Goal: Task Accomplishment & Management: Use online tool/utility

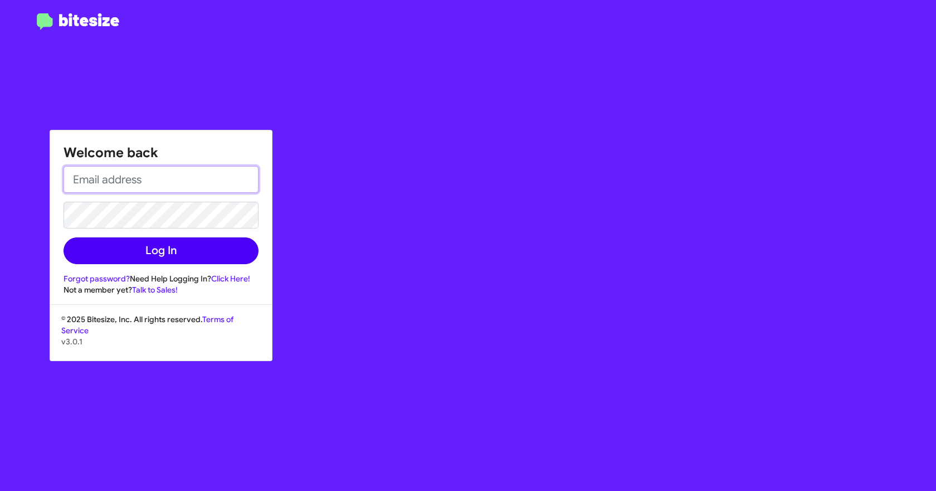
type input "[EMAIL_ADDRESS][DOMAIN_NAME]"
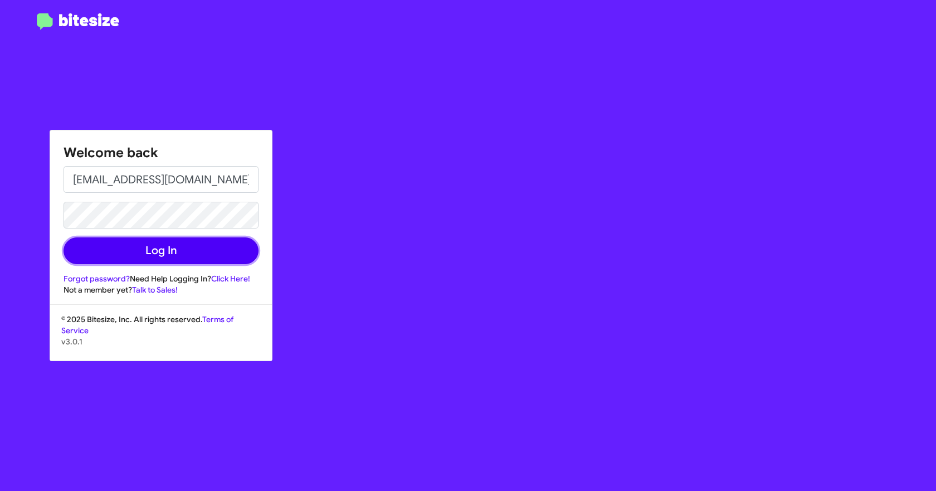
click at [182, 256] on button "Log In" at bounding box center [161, 250] width 195 height 27
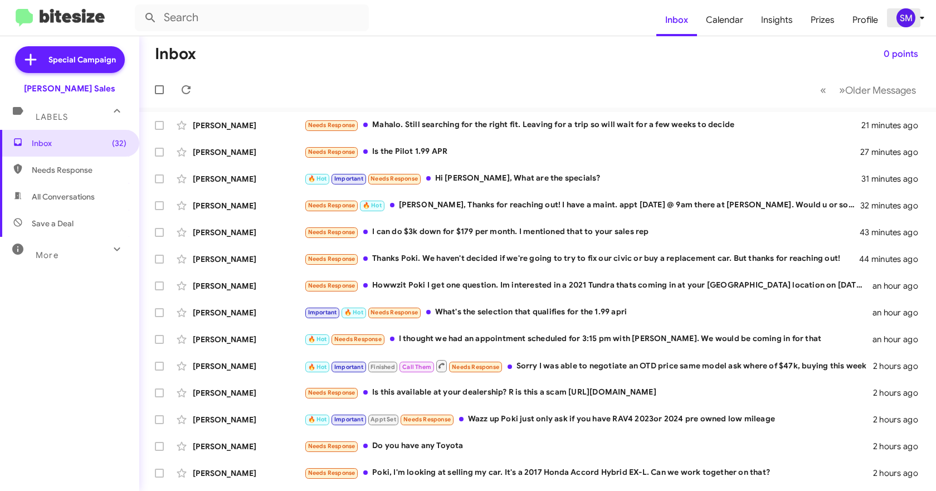
click at [916, 17] on icon at bounding box center [921, 17] width 13 height 13
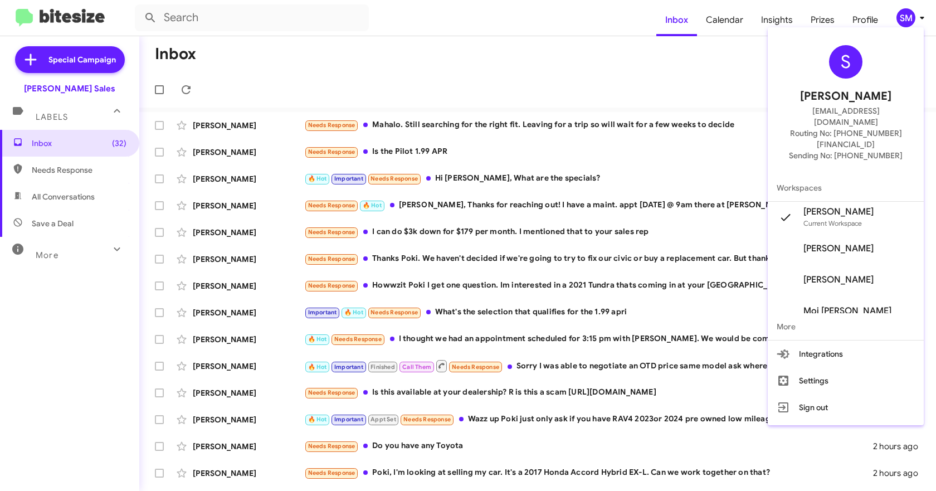
click at [708, 58] on div at bounding box center [468, 245] width 936 height 491
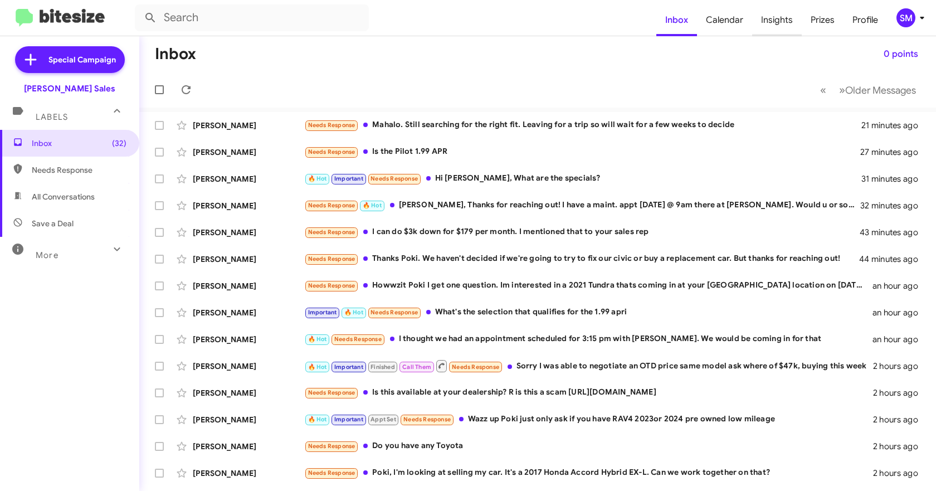
click at [773, 21] on span "Insights" at bounding box center [777, 20] width 50 height 32
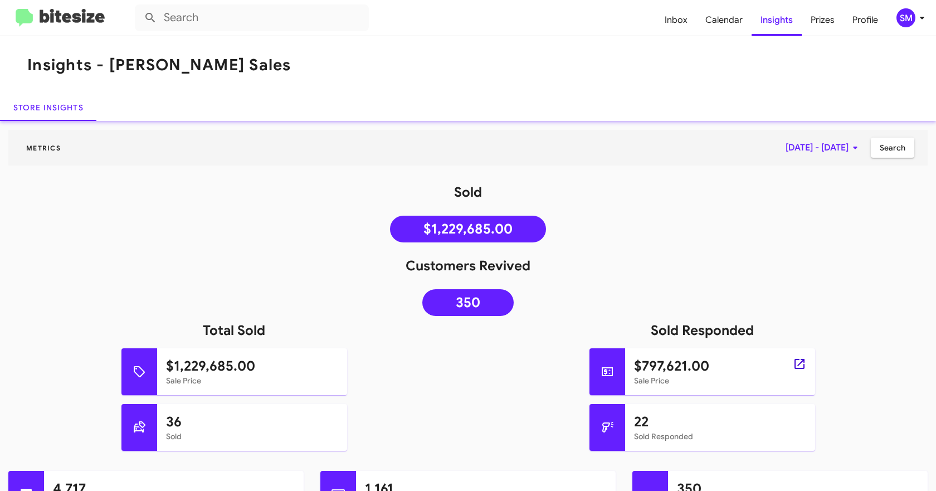
click at [794, 364] on icon at bounding box center [799, 364] width 10 height 10
type input "in:sold-verified"
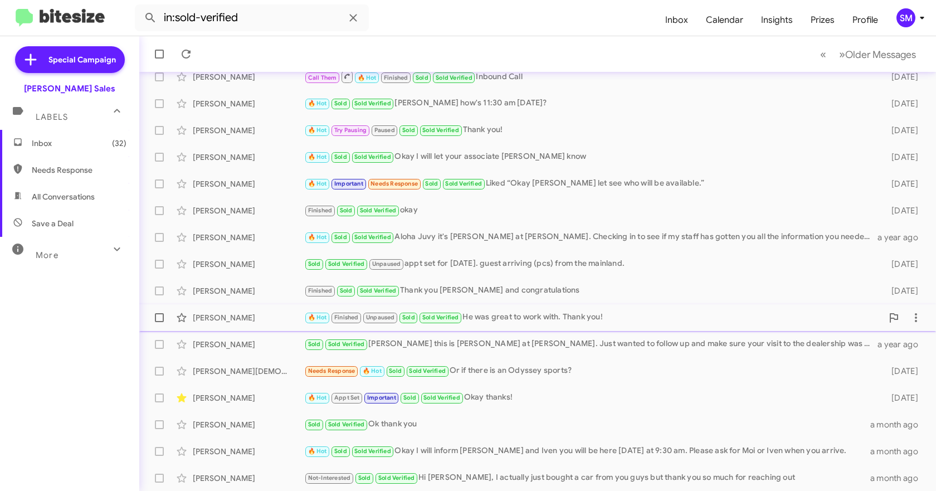
scroll to position [156, 0]
click at [246, 472] on div "[PERSON_NAME]" at bounding box center [248, 477] width 111 height 11
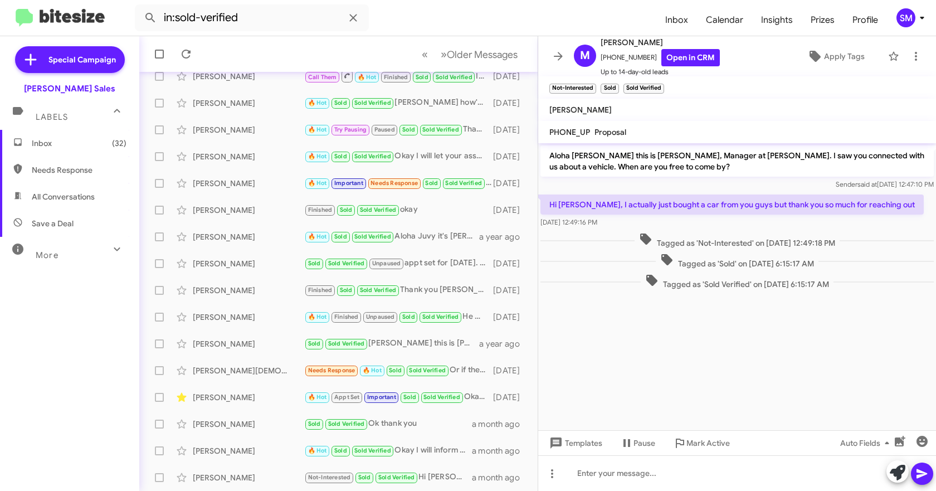
click at [453, 8] on form "in:sold-verified" at bounding box center [395, 17] width 521 height 27
click at [231, 470] on div "[PERSON_NAME] Not-Interested Sold Sold Verified Hi [PERSON_NAME], I actually ju…" at bounding box center [338, 477] width 380 height 22
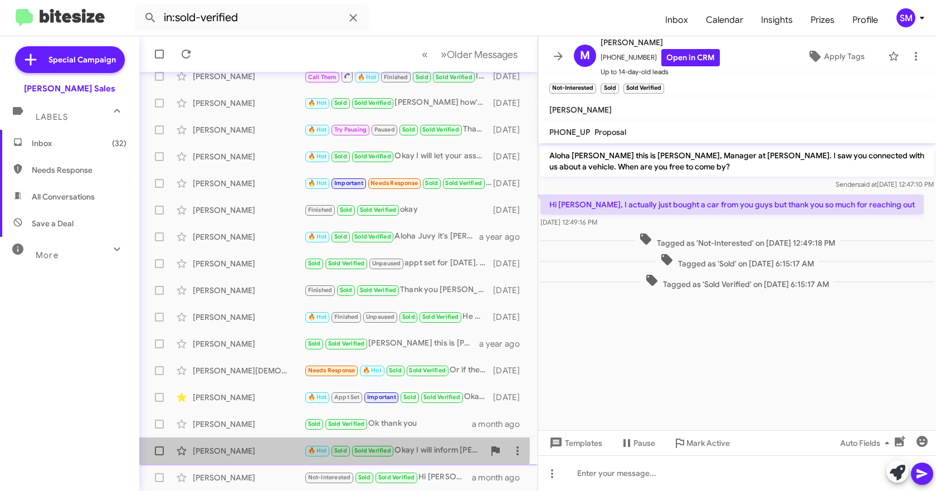
click at [243, 447] on div "[PERSON_NAME]" at bounding box center [248, 450] width 111 height 11
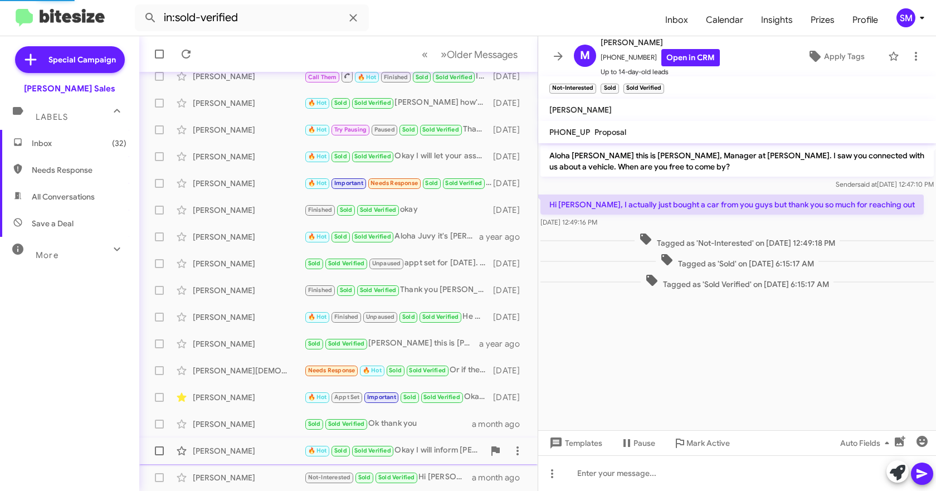
scroll to position [759, 0]
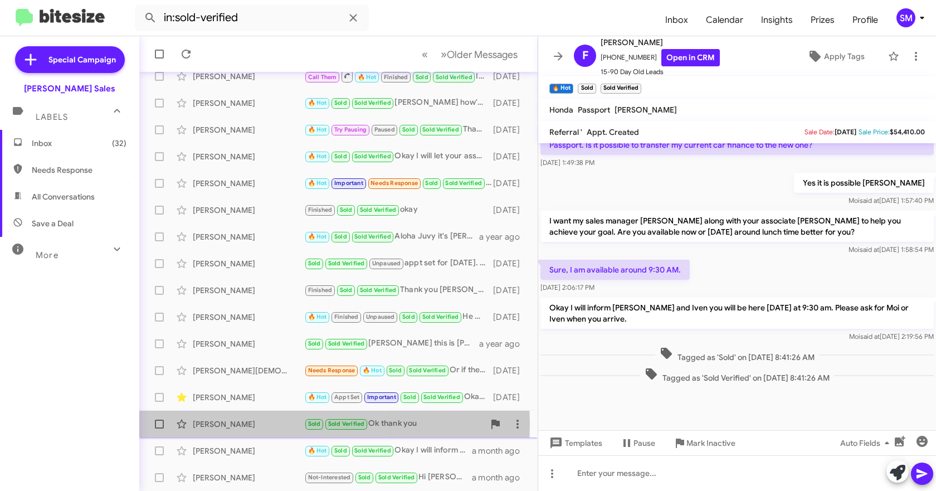
click at [246, 423] on div "[PERSON_NAME]" at bounding box center [248, 423] width 111 height 11
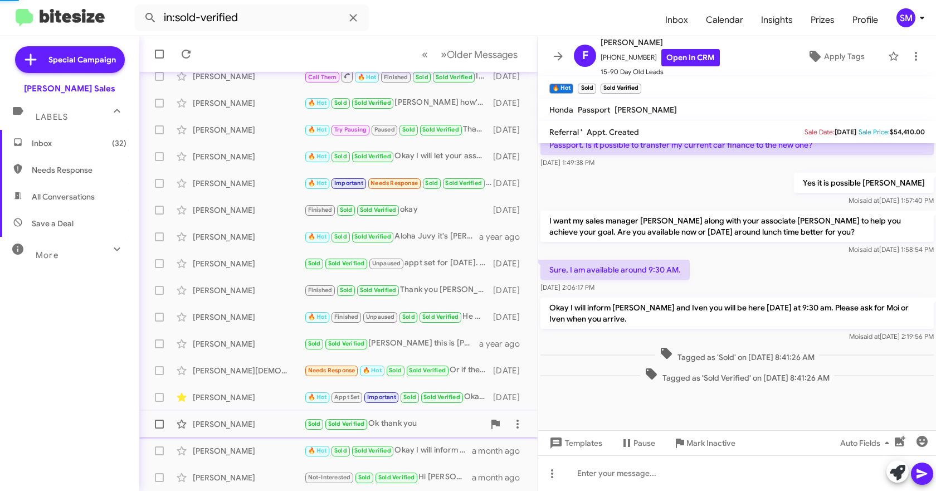
scroll to position [938, 0]
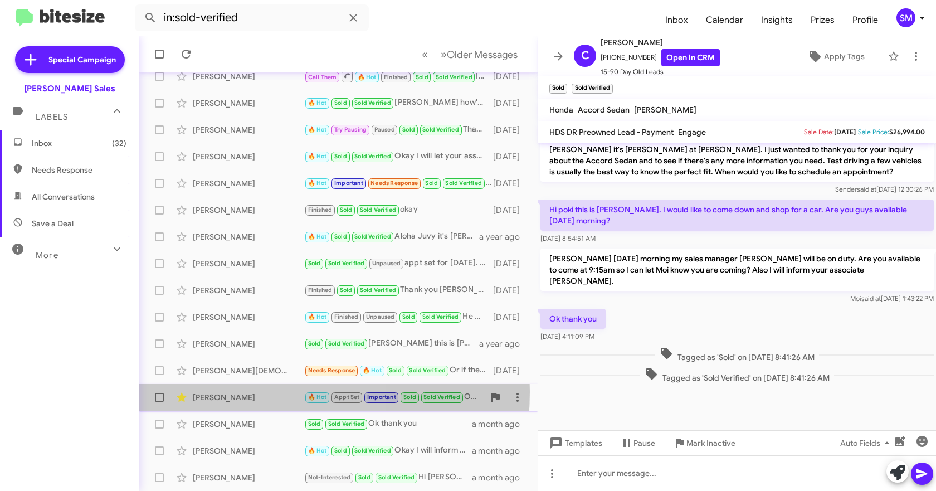
click at [245, 392] on div "[PERSON_NAME]" at bounding box center [248, 397] width 111 height 11
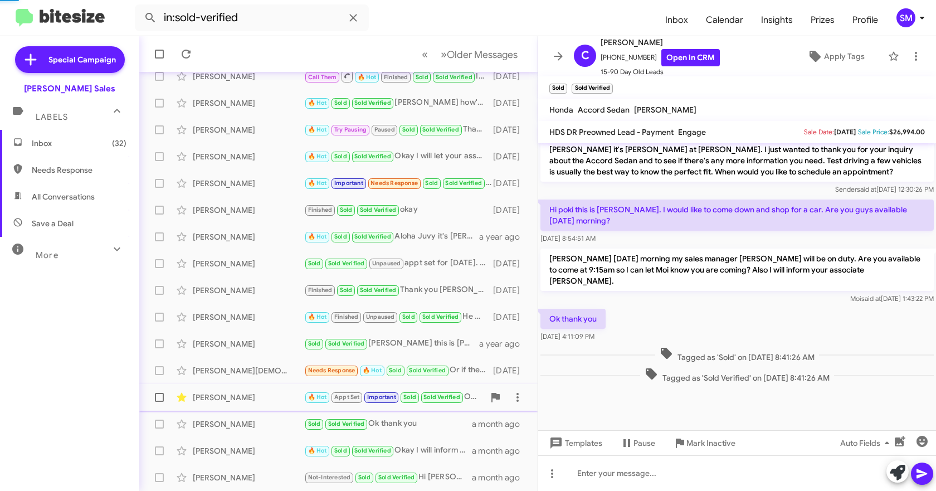
scroll to position [405, 0]
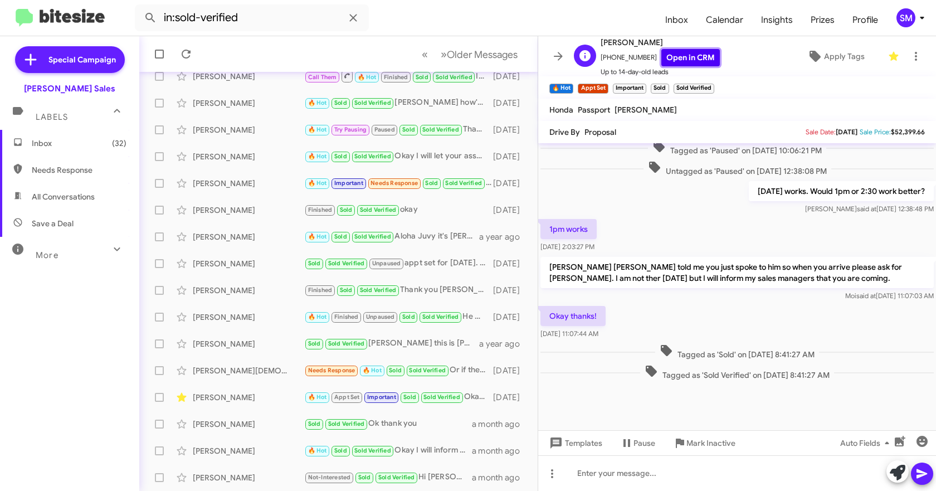
click at [677, 56] on link "Open in CRM" at bounding box center [690, 57] width 58 height 17
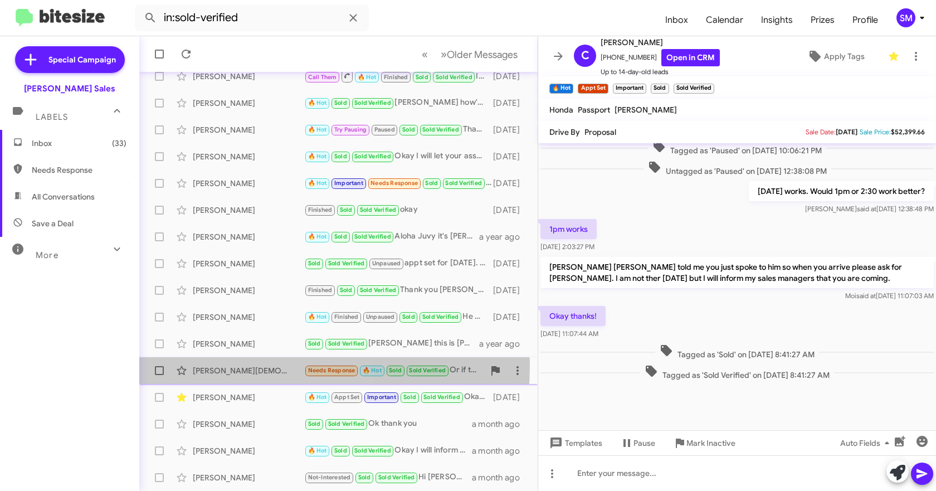
click at [240, 367] on div "[PERSON_NAME][DEMOGRAPHIC_DATA]" at bounding box center [248, 370] width 111 height 11
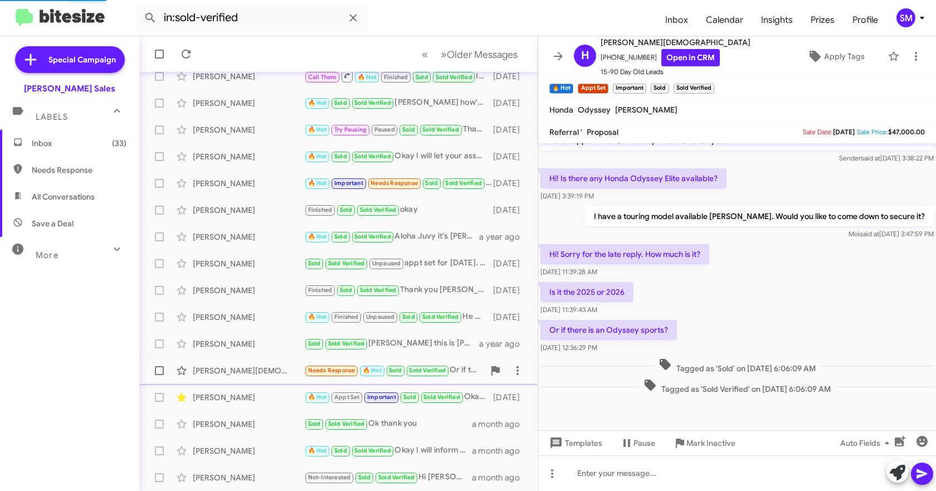
scroll to position [300, 0]
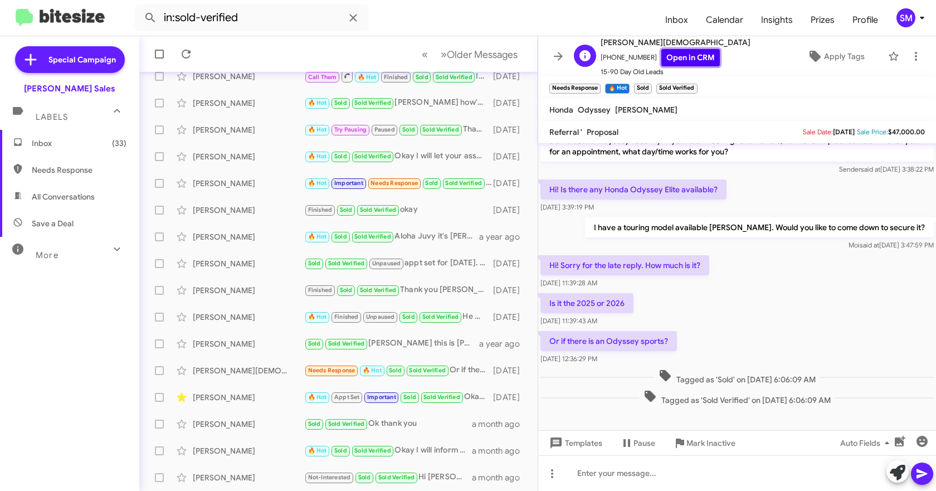
click at [668, 60] on link "Open in CRM" at bounding box center [690, 57] width 58 height 17
drag, startPoint x: 247, startPoint y: 372, endPoint x: 238, endPoint y: 374, distance: 9.2
click at [238, 374] on div "[PERSON_NAME][DEMOGRAPHIC_DATA]" at bounding box center [248, 370] width 111 height 11
click at [237, 345] on div "[PERSON_NAME]" at bounding box center [248, 343] width 111 height 11
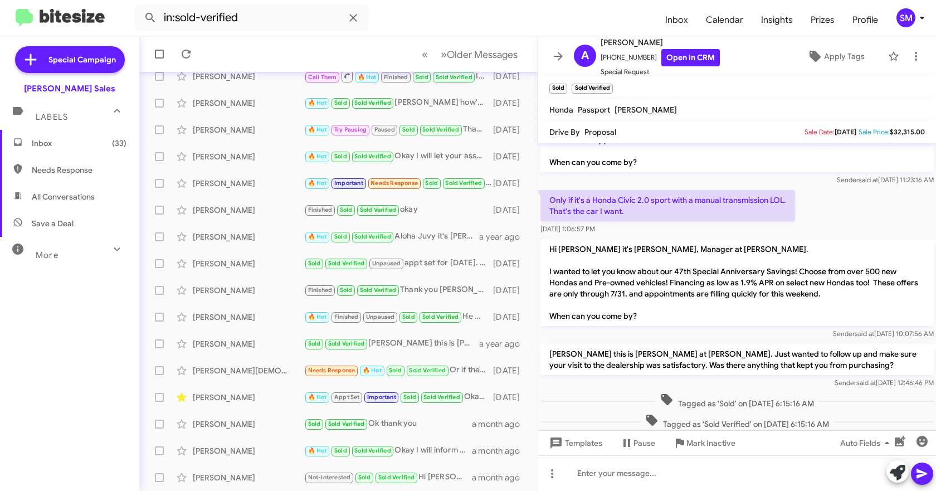
scroll to position [234, 0]
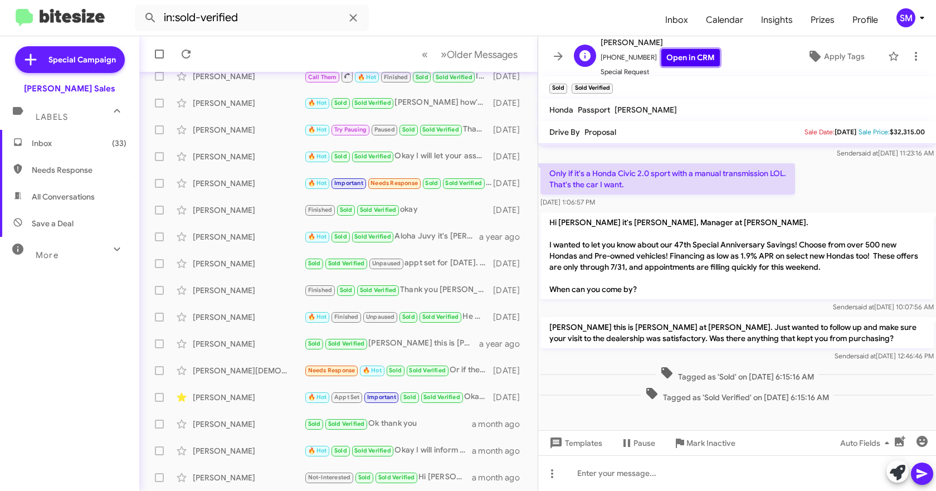
click at [685, 53] on link "Open in CRM" at bounding box center [690, 57] width 58 height 17
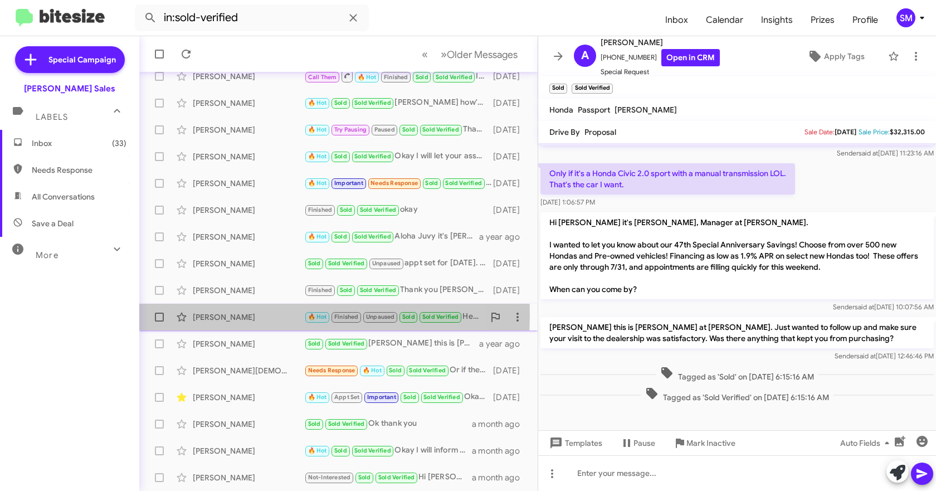
click at [225, 315] on div "[PERSON_NAME]" at bounding box center [248, 316] width 111 height 11
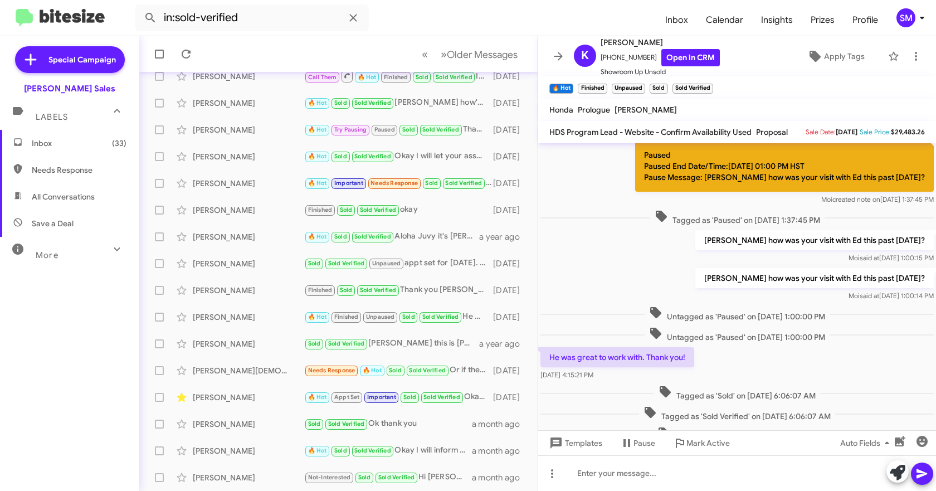
scroll to position [452, 0]
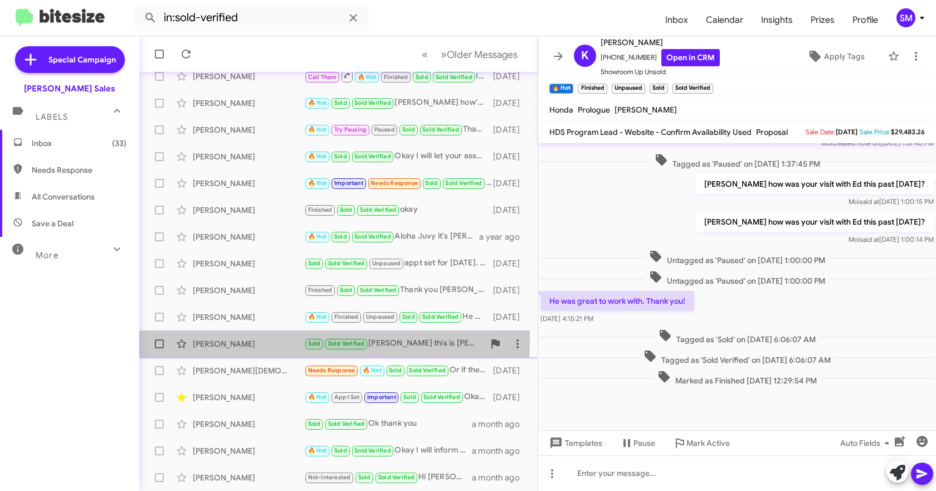
click at [231, 339] on div "[PERSON_NAME]" at bounding box center [248, 343] width 111 height 11
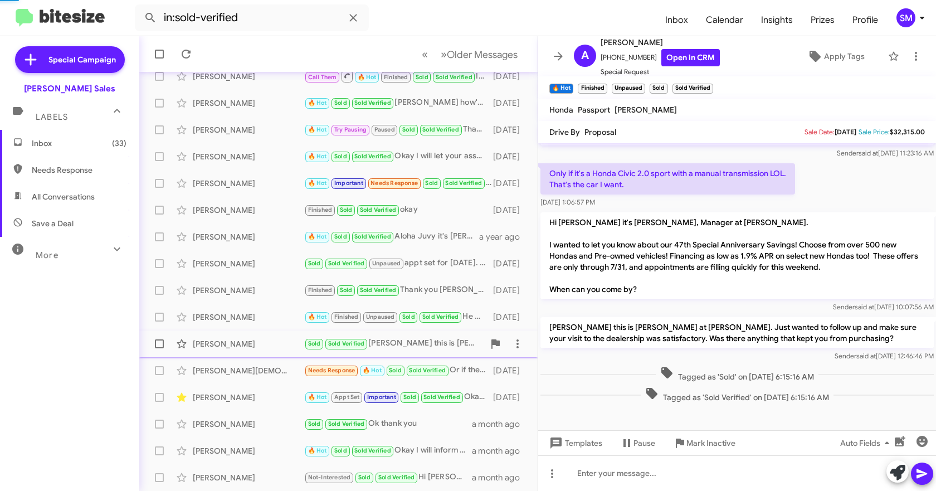
scroll to position [234, 0]
click at [231, 312] on div "[PERSON_NAME]" at bounding box center [248, 316] width 111 height 11
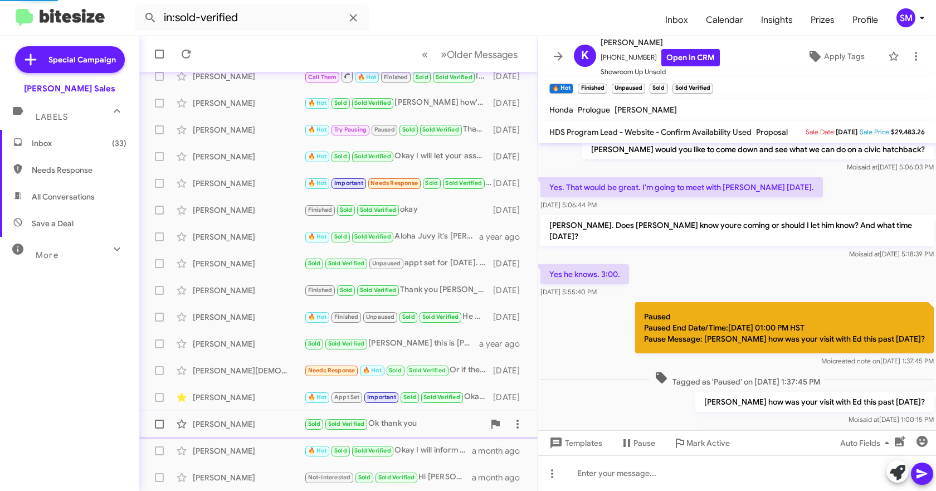
scroll to position [452, 0]
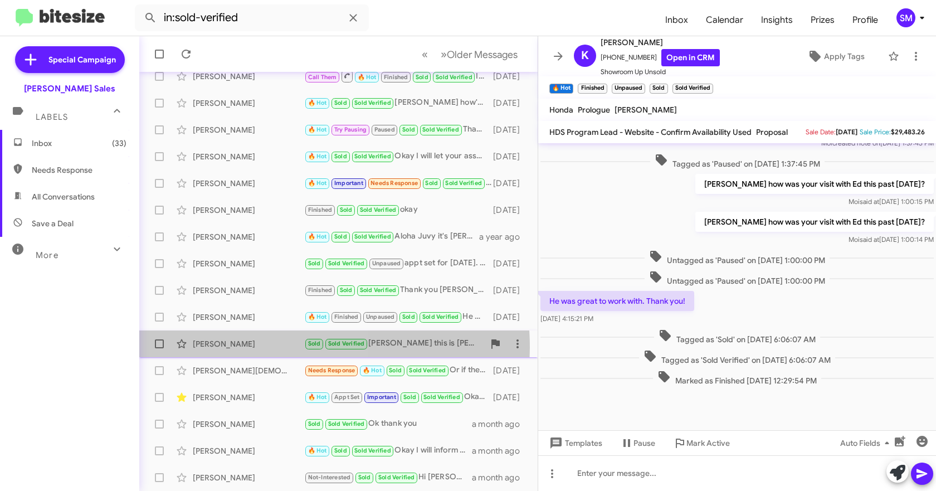
click at [236, 348] on div "[PERSON_NAME]" at bounding box center [248, 343] width 111 height 11
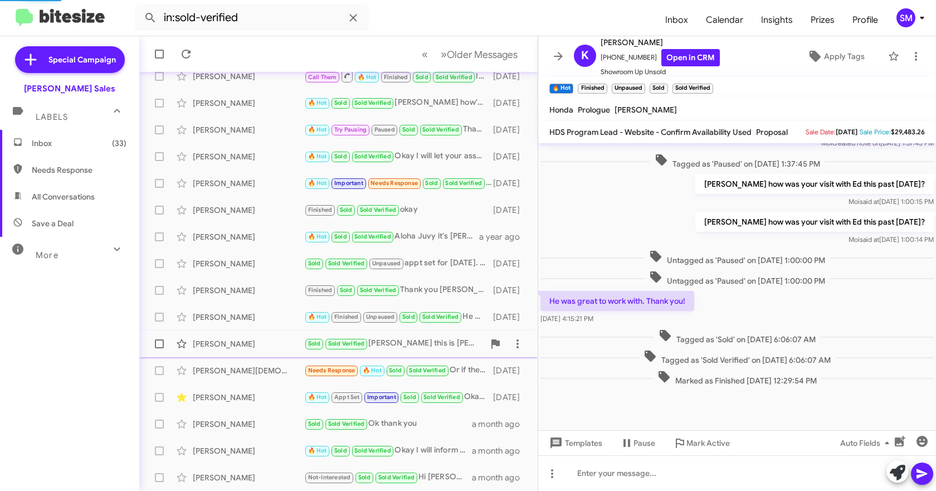
scroll to position [234, 0]
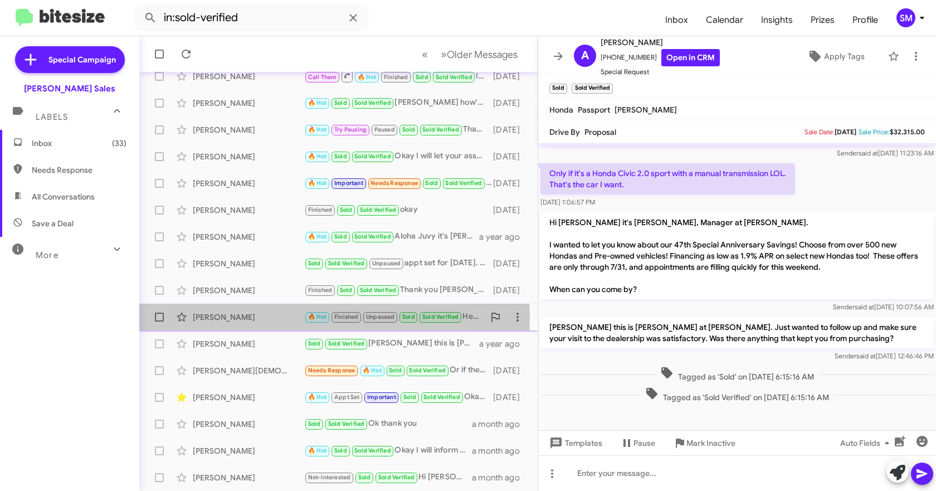
click at [217, 315] on div "[PERSON_NAME]" at bounding box center [248, 316] width 111 height 11
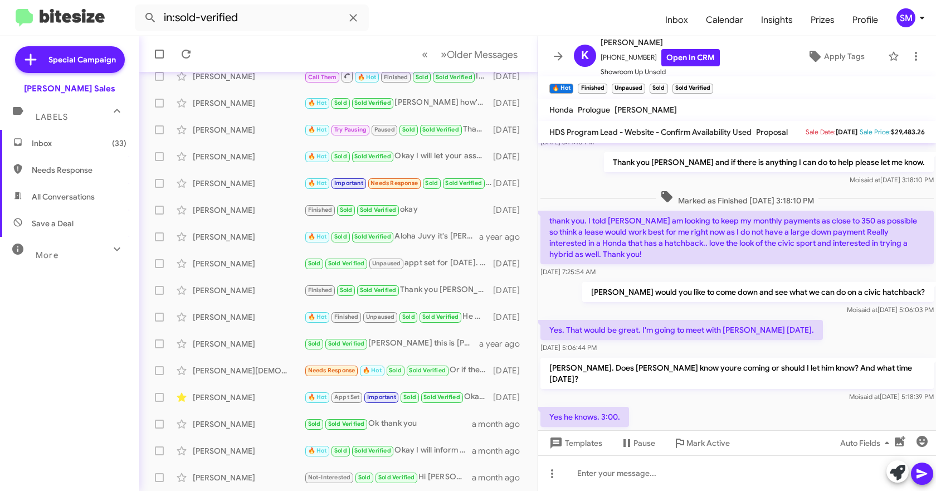
scroll to position [130, 0]
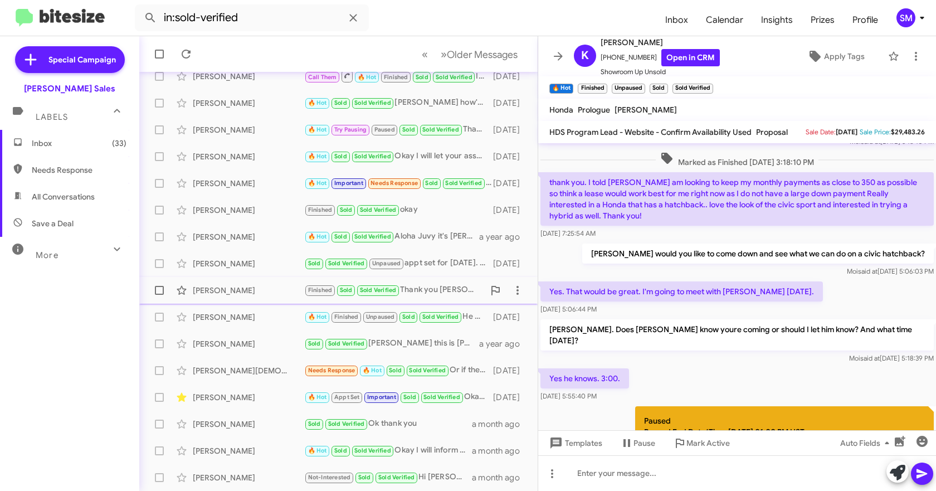
click at [225, 292] on div "[PERSON_NAME]" at bounding box center [248, 290] width 111 height 11
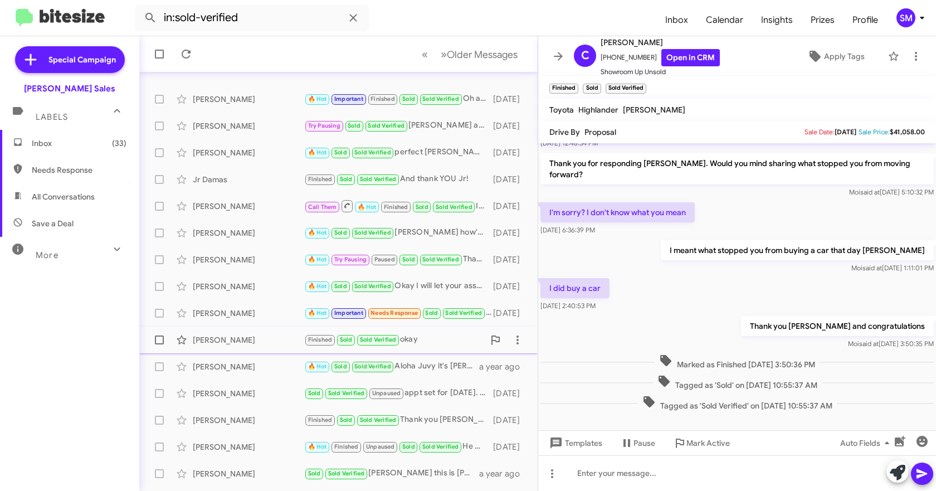
scroll to position [156, 0]
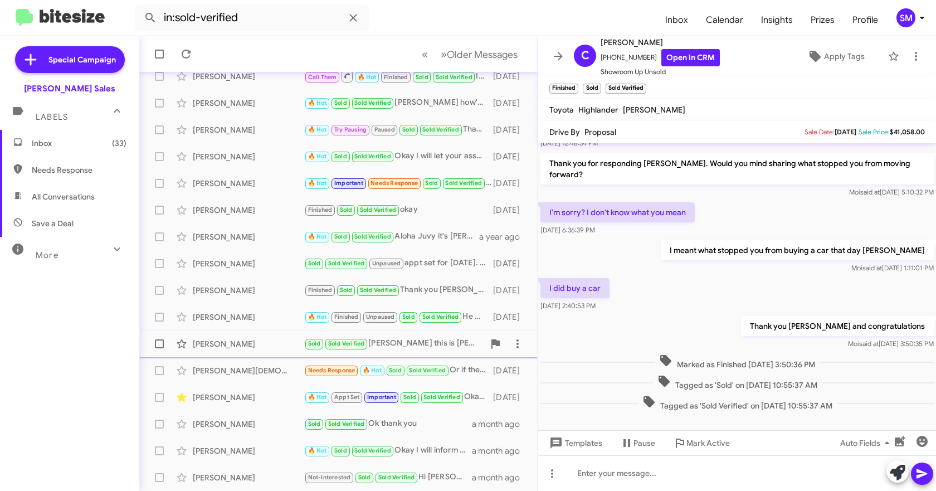
click at [230, 345] on div "[PERSON_NAME]" at bounding box center [248, 343] width 111 height 11
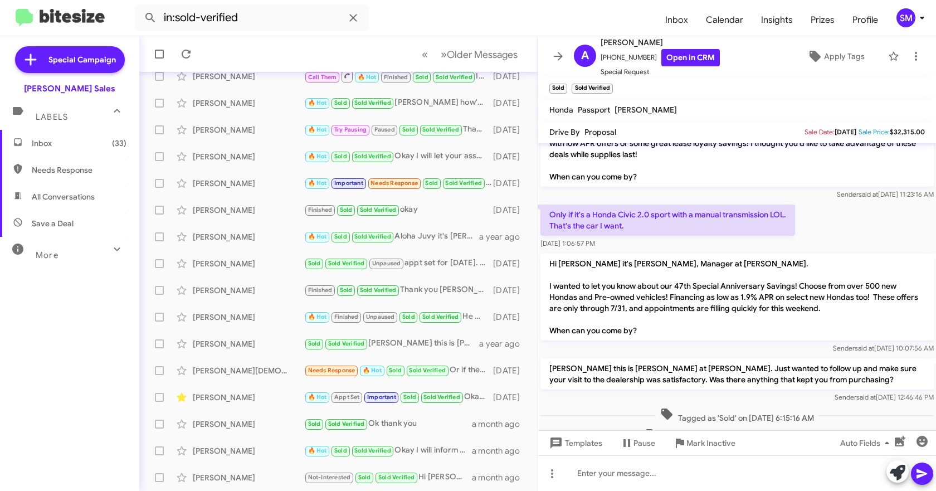
scroll to position [234, 0]
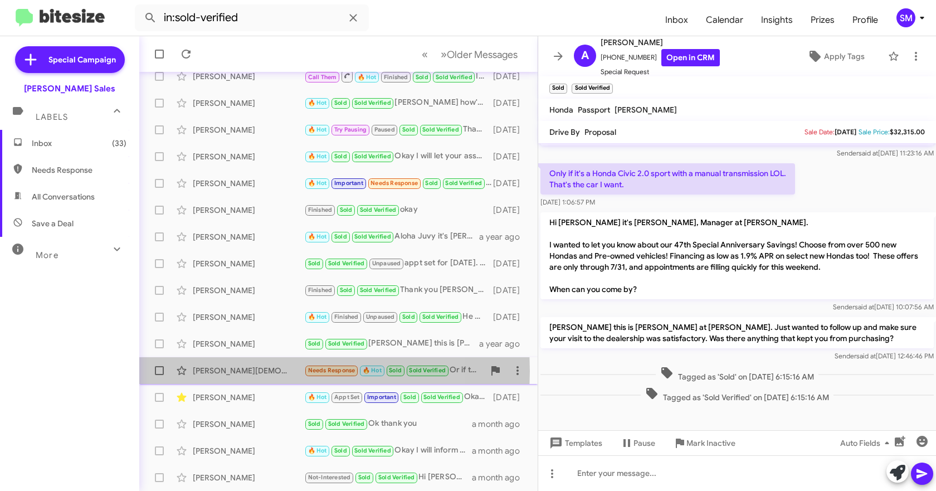
click at [214, 371] on div "[PERSON_NAME][DEMOGRAPHIC_DATA]" at bounding box center [248, 370] width 111 height 11
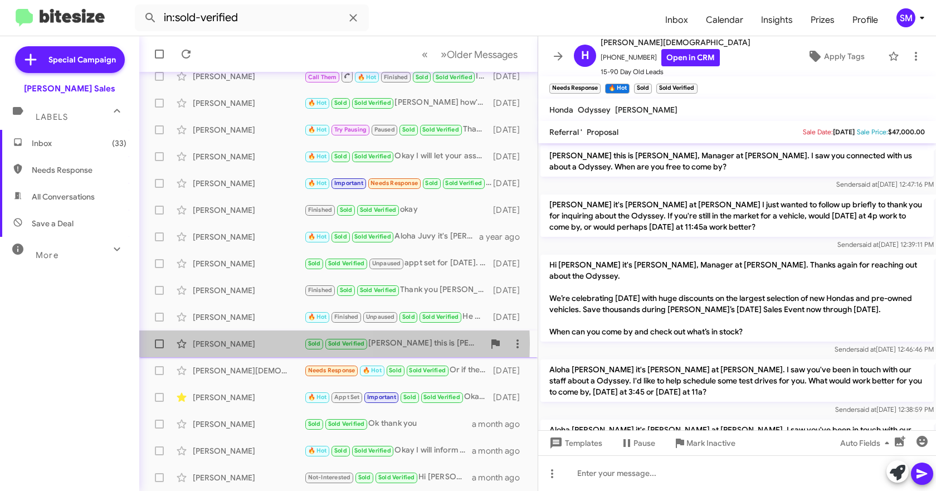
click at [239, 344] on div "[PERSON_NAME]" at bounding box center [248, 343] width 111 height 11
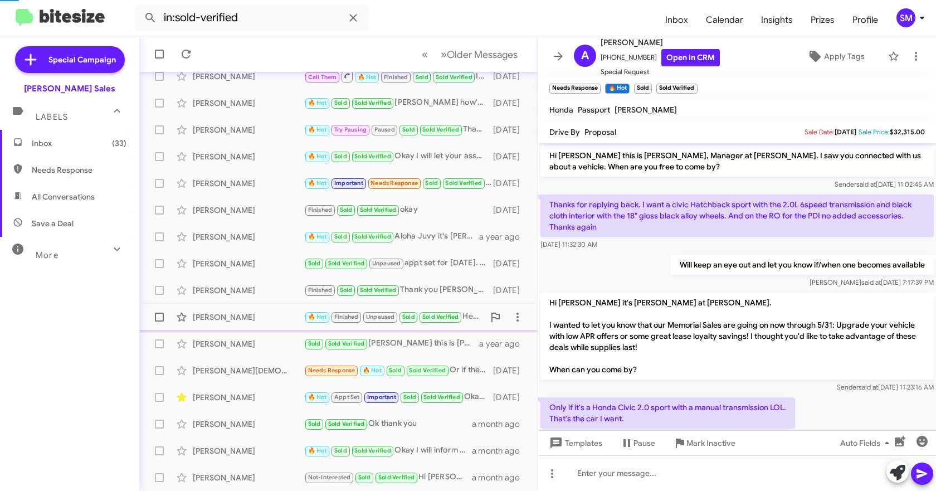
scroll to position [234, 0]
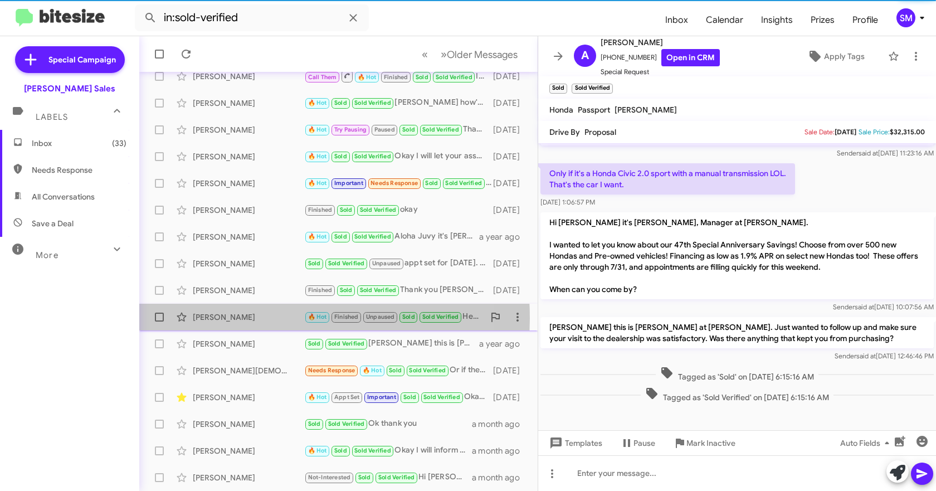
click at [228, 318] on div "[PERSON_NAME]" at bounding box center [248, 316] width 111 height 11
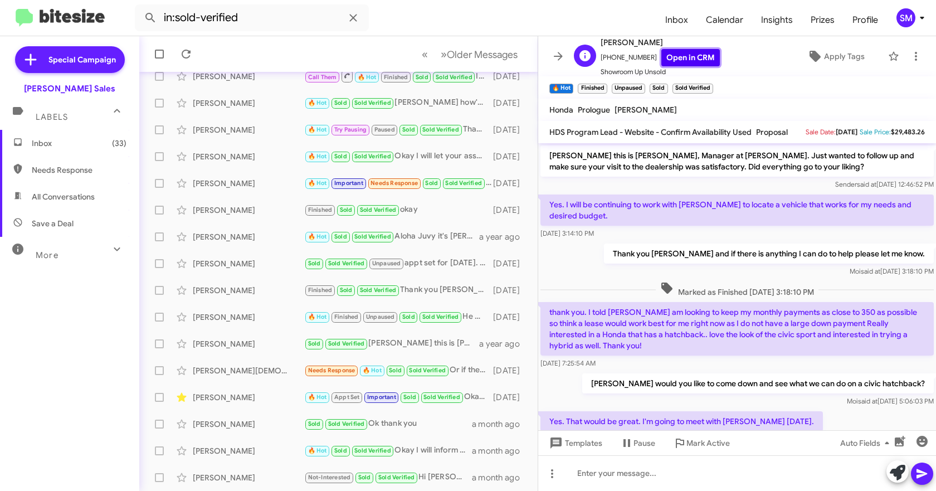
click at [684, 60] on link "Open in CRM" at bounding box center [690, 57] width 58 height 17
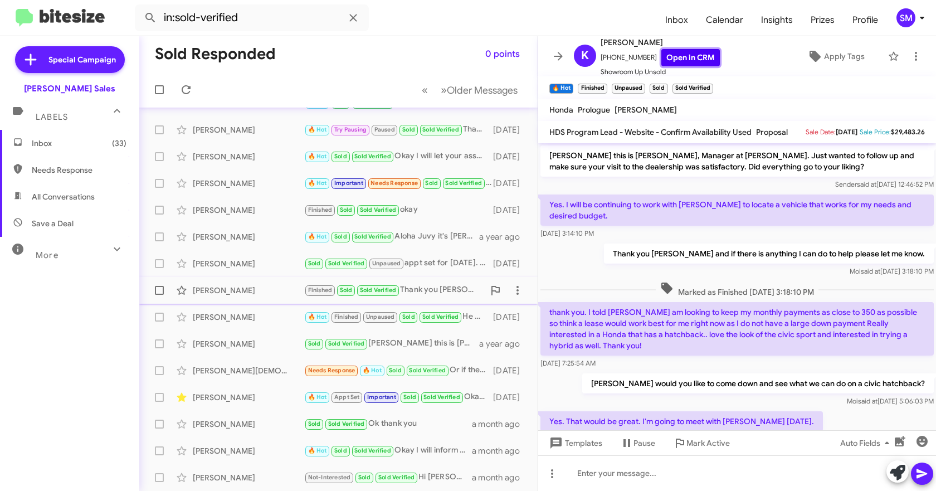
scroll to position [26, 0]
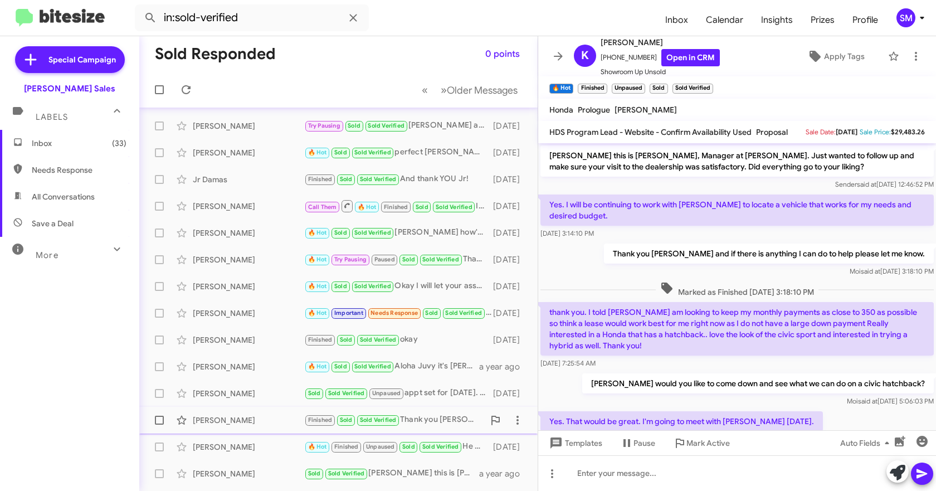
click at [238, 414] on div "[PERSON_NAME]" at bounding box center [248, 419] width 111 height 11
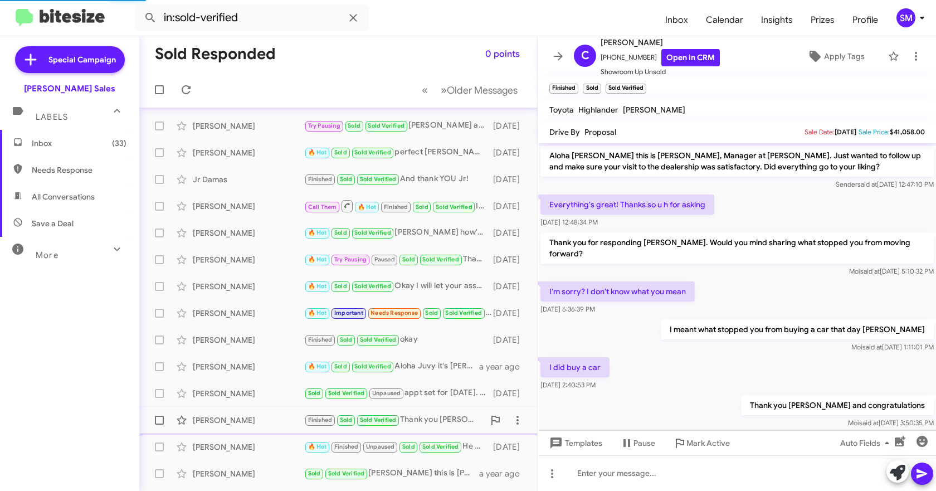
scroll to position [79, 0]
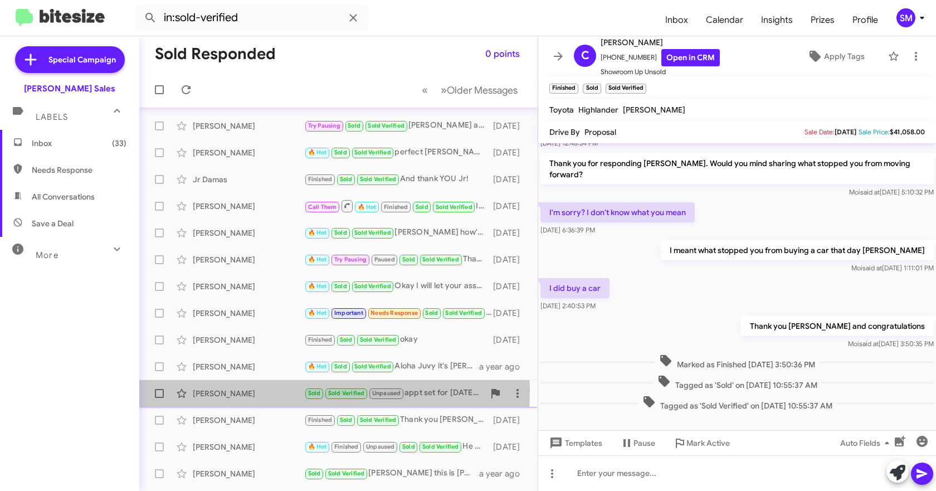
click at [238, 391] on div "[PERSON_NAME]" at bounding box center [248, 393] width 111 height 11
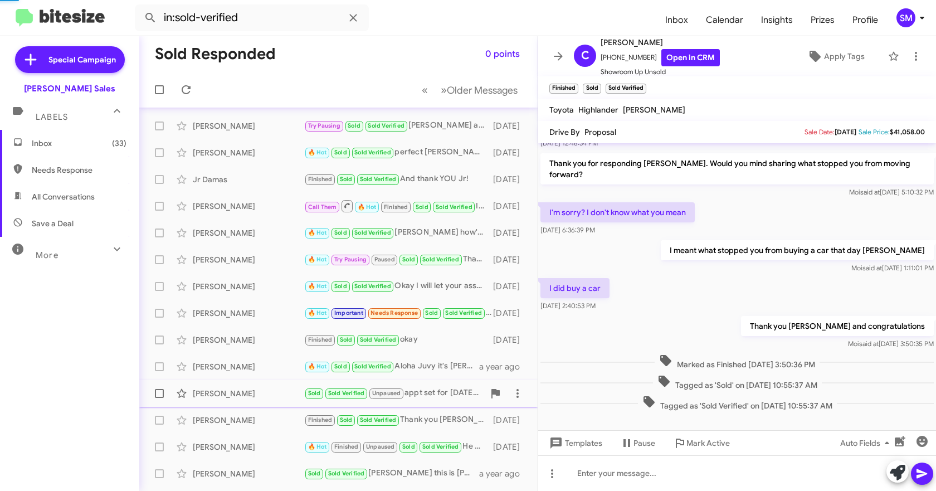
scroll to position [23, 0]
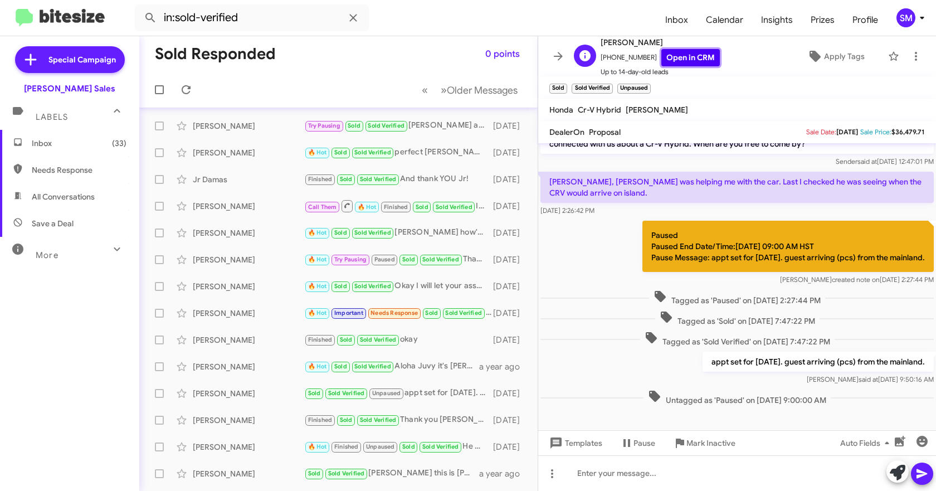
click at [681, 55] on link "Open in CRM" at bounding box center [690, 57] width 58 height 17
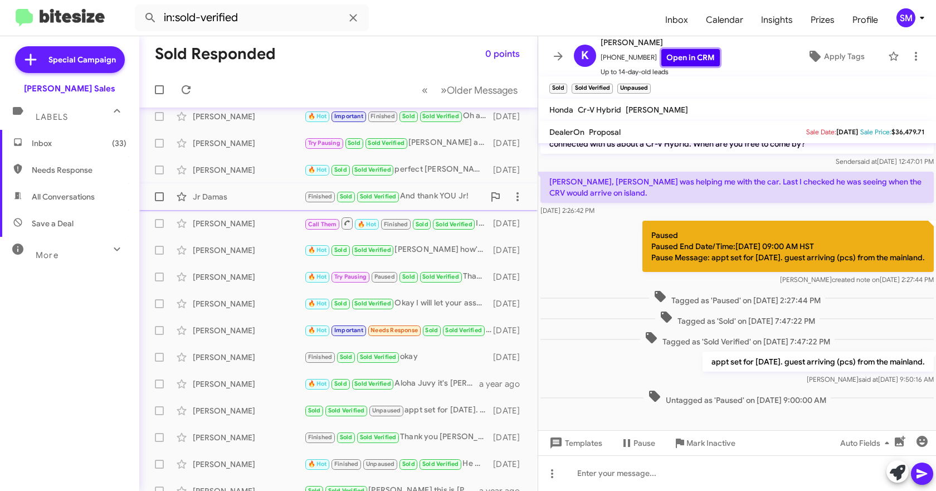
scroll to position [0, 0]
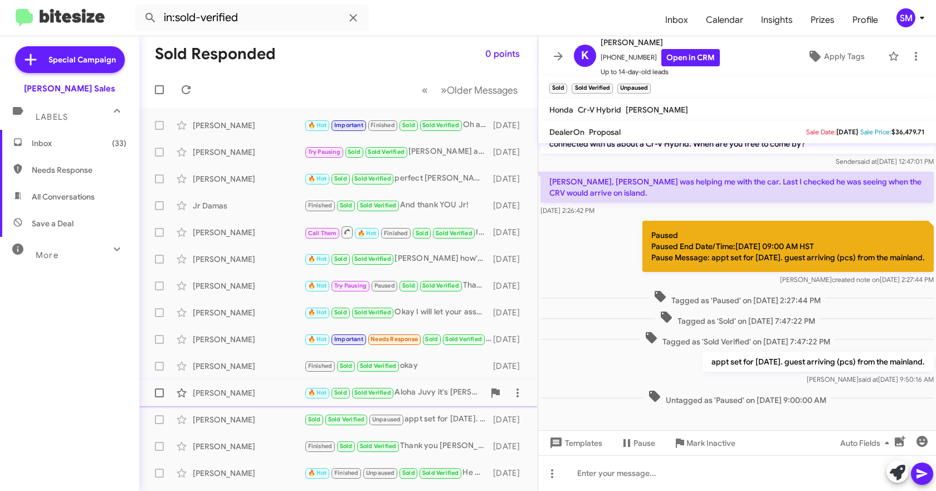
click at [233, 392] on div "[PERSON_NAME]" at bounding box center [248, 392] width 111 height 11
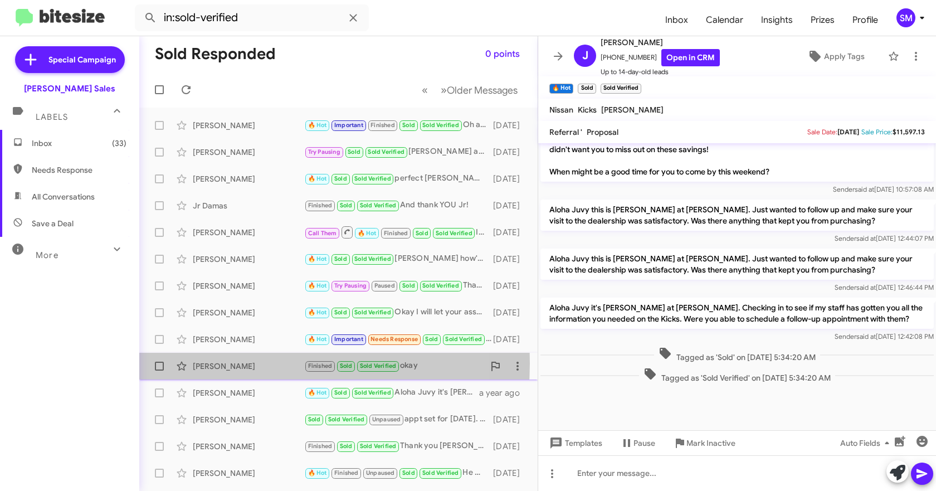
click at [226, 363] on div "[PERSON_NAME]" at bounding box center [248, 365] width 111 height 11
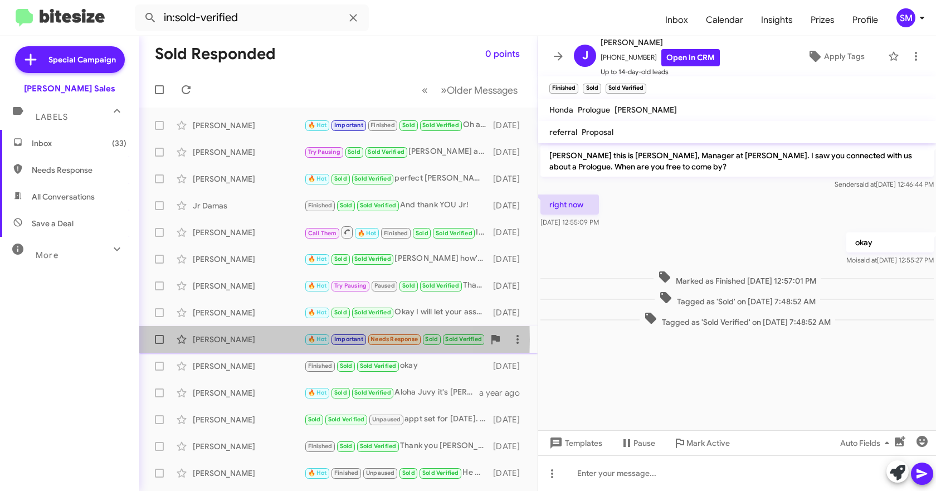
click at [218, 339] on div "[PERSON_NAME]" at bounding box center [248, 339] width 111 height 11
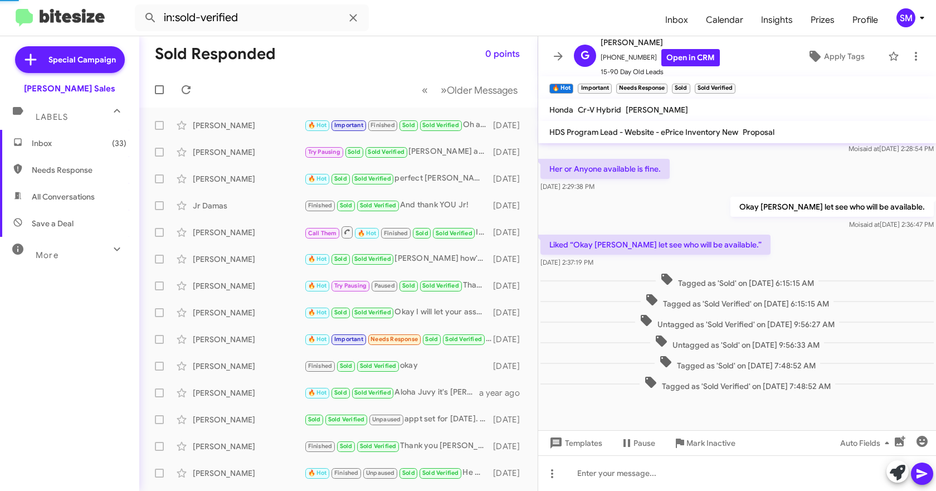
scroll to position [1145, 0]
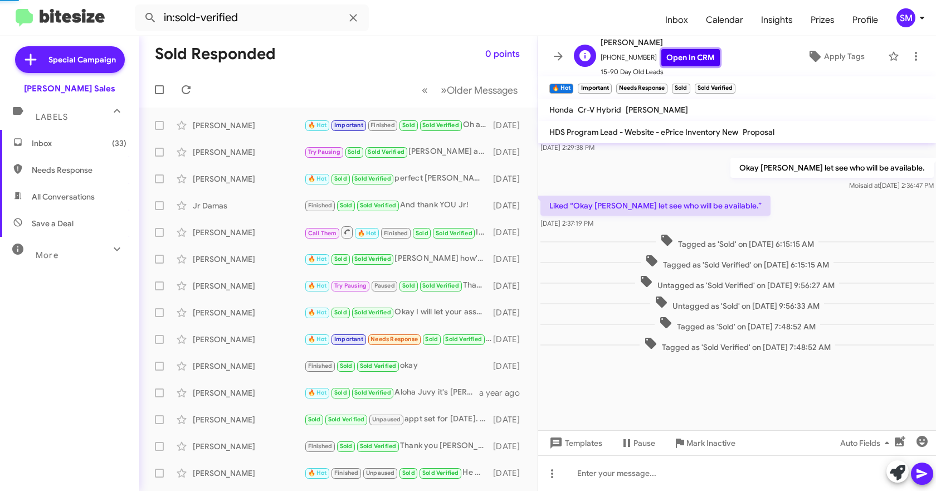
click at [686, 62] on link "Open in CRM" at bounding box center [690, 57] width 58 height 17
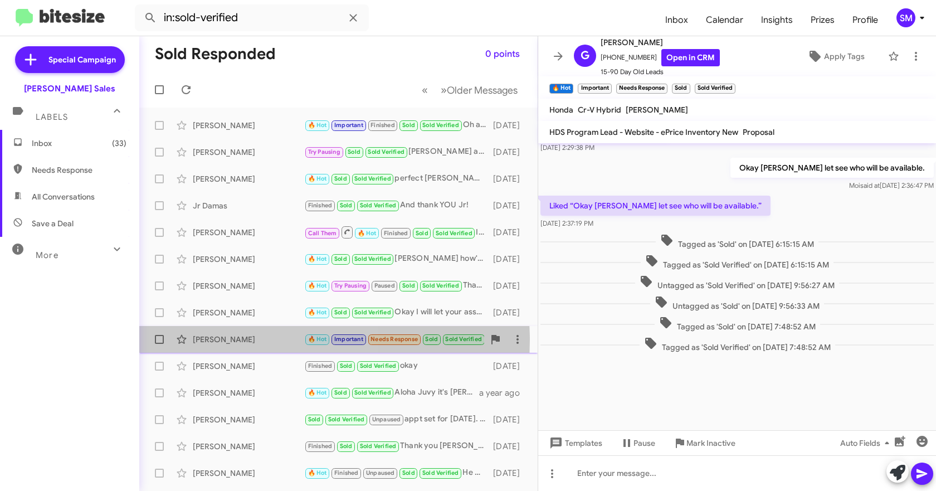
click at [241, 340] on div "[PERSON_NAME]" at bounding box center [248, 339] width 111 height 11
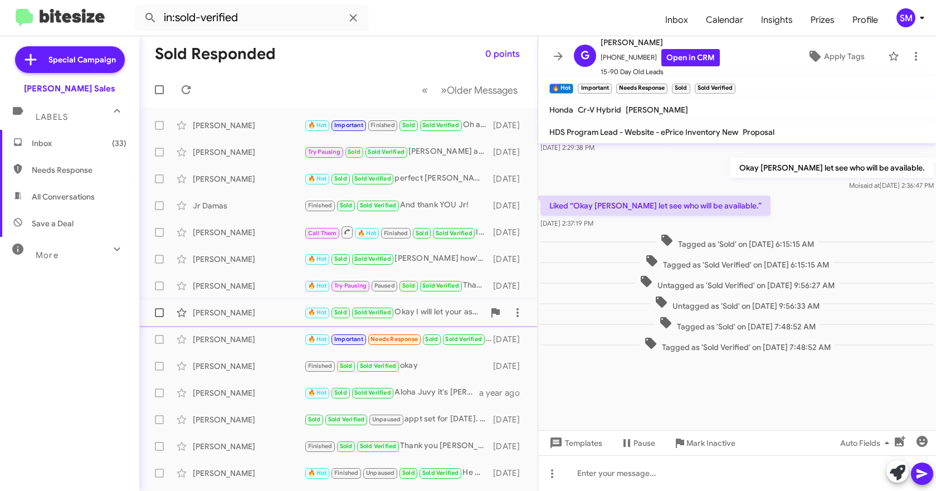
click at [241, 308] on div "[PERSON_NAME]" at bounding box center [248, 312] width 111 height 11
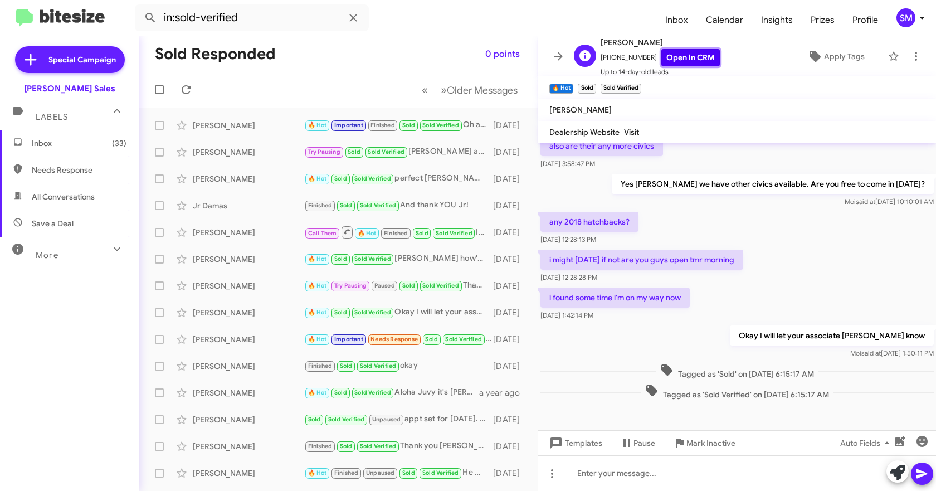
click at [691, 55] on link "Open in CRM" at bounding box center [690, 57] width 58 height 17
click at [230, 284] on div "[PERSON_NAME]" at bounding box center [248, 285] width 111 height 11
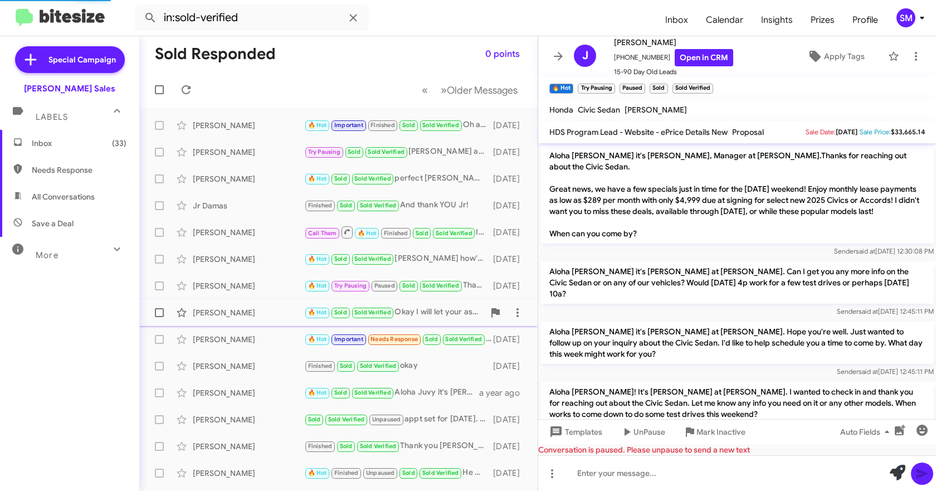
scroll to position [56, 0]
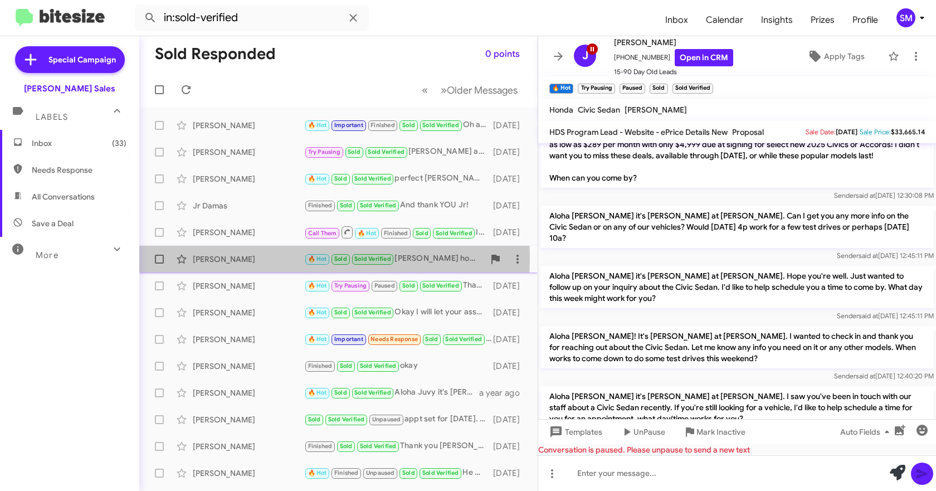
click at [252, 257] on div "[PERSON_NAME]" at bounding box center [248, 258] width 111 height 11
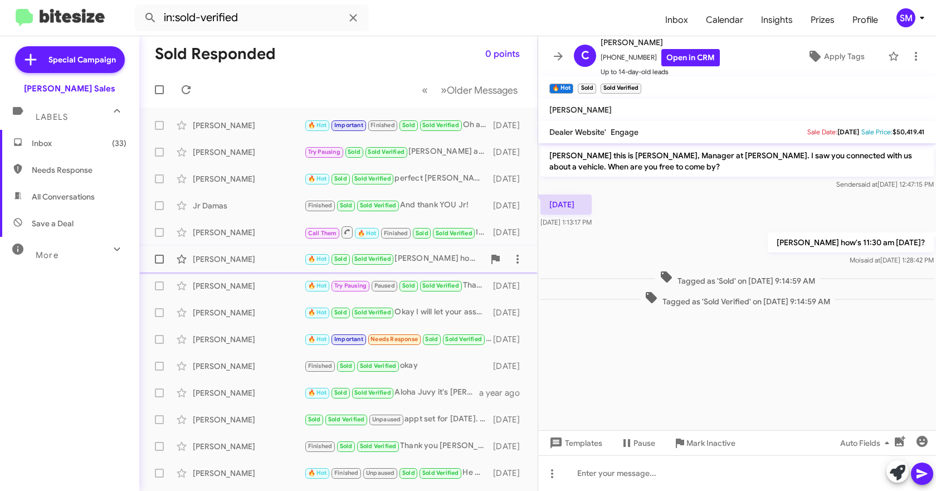
click at [249, 257] on div "[PERSON_NAME]" at bounding box center [248, 258] width 111 height 11
click at [671, 55] on link "Open in CRM" at bounding box center [690, 57] width 58 height 17
click at [219, 227] on div "[PERSON_NAME]" at bounding box center [248, 232] width 111 height 11
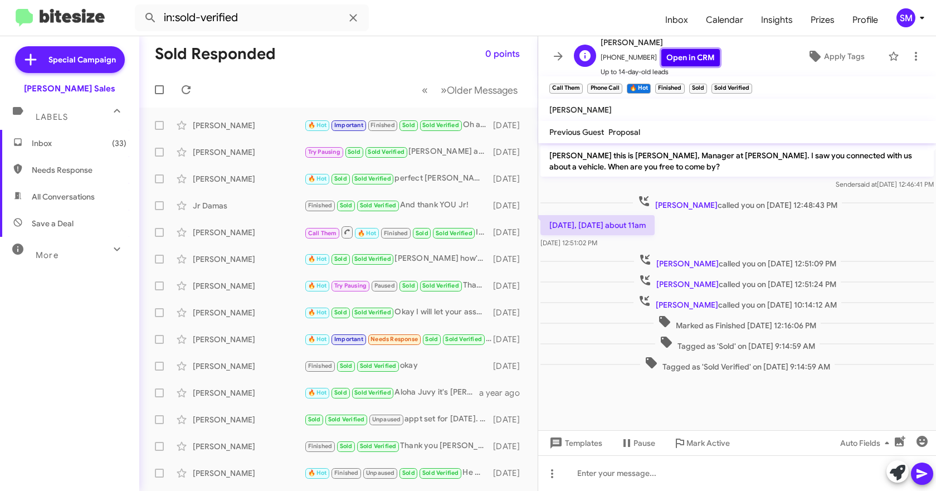
click at [684, 55] on link "Open in CRM" at bounding box center [690, 57] width 58 height 17
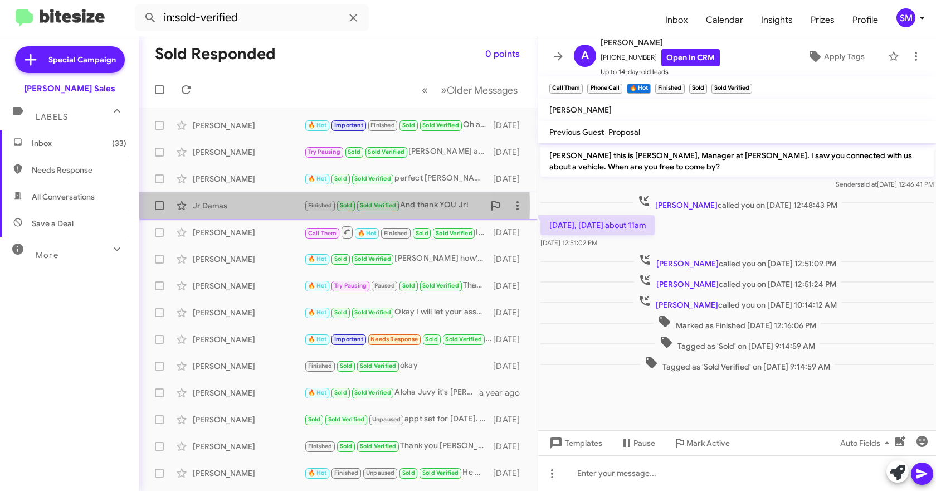
click at [228, 207] on div "Jr Damas" at bounding box center [248, 205] width 111 height 11
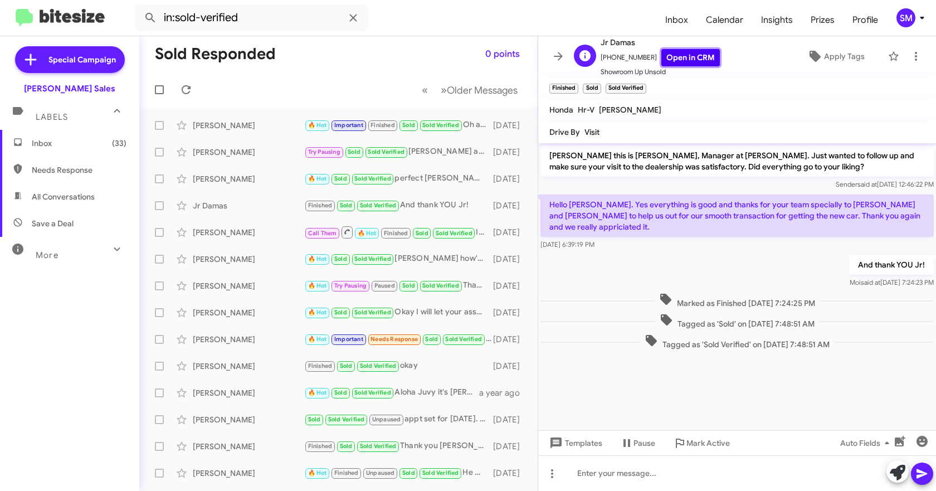
click at [701, 52] on link "Open in CRM" at bounding box center [690, 57] width 58 height 17
click at [752, 80] on mat-toolbar "Finished × Sold × Sold Verified ×" at bounding box center [737, 87] width 398 height 22
click at [736, 99] on mat-toolbar "Honda Hr-V [PERSON_NAME]" at bounding box center [737, 110] width 398 height 22
click at [797, 95] on mat-toolbar "Finished × Sold × Sold Verified ×" at bounding box center [737, 87] width 398 height 22
click at [237, 232] on div "[PERSON_NAME]" at bounding box center [248, 232] width 111 height 11
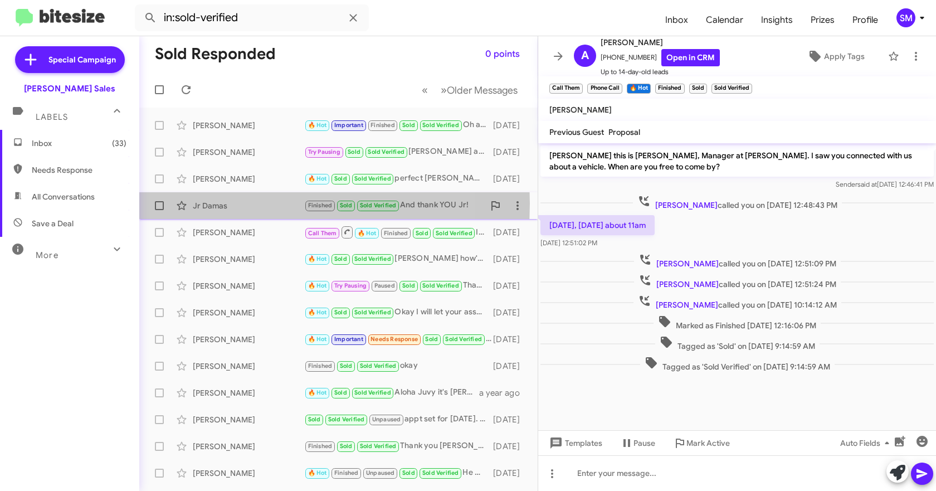
click at [219, 203] on div "Jr Damas" at bounding box center [248, 205] width 111 height 11
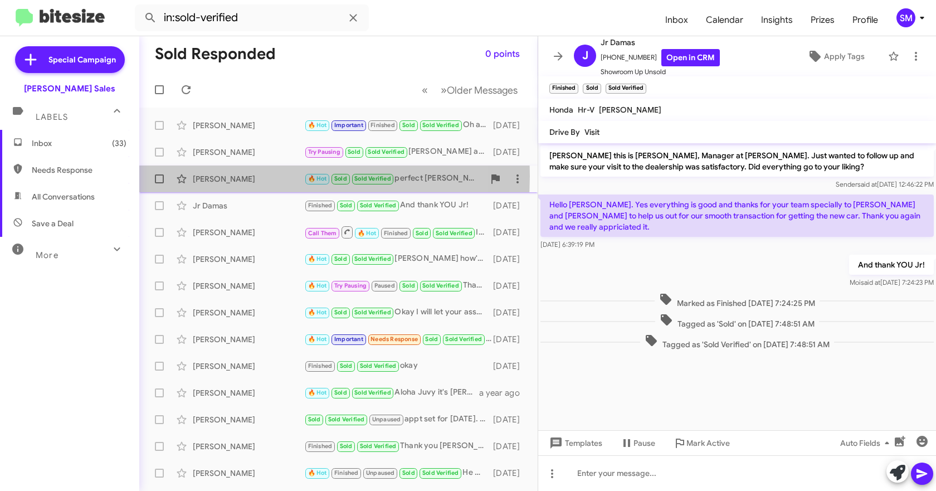
click at [226, 176] on div "[PERSON_NAME]" at bounding box center [248, 178] width 111 height 11
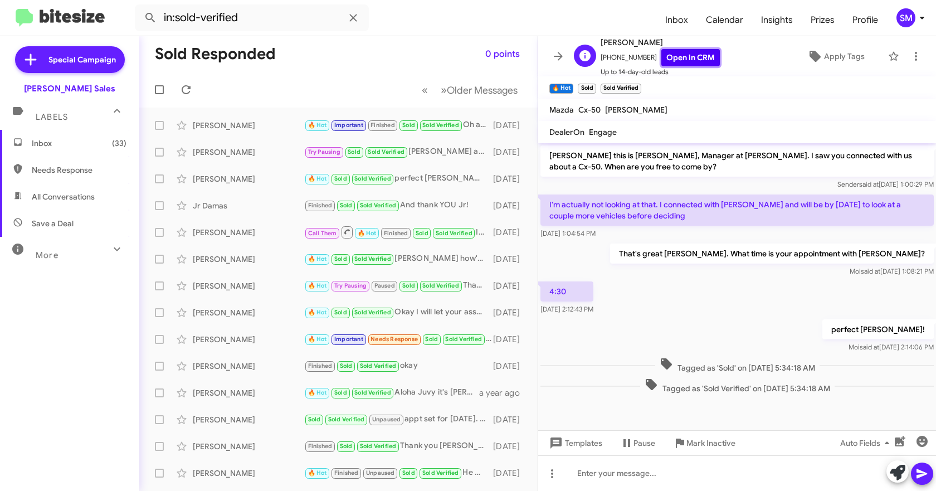
click at [688, 55] on link "Open in CRM" at bounding box center [690, 57] width 58 height 17
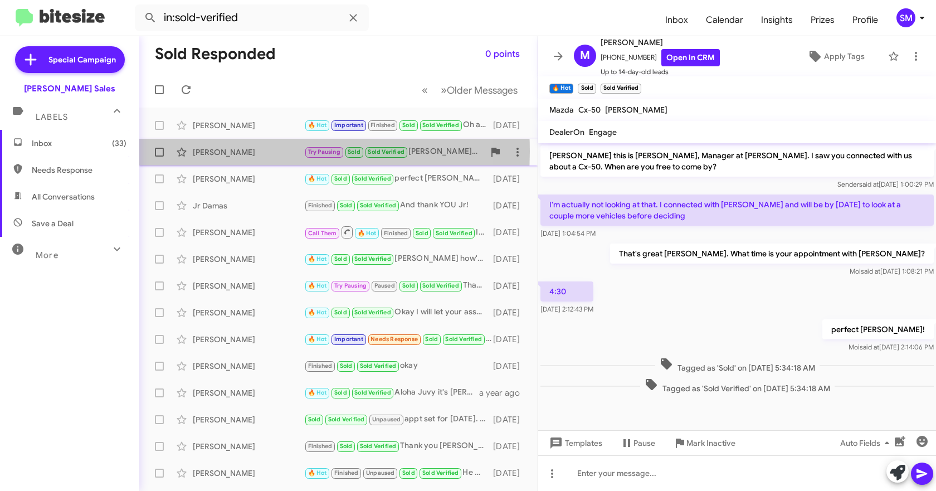
click at [228, 152] on div "[PERSON_NAME]" at bounding box center [248, 152] width 111 height 11
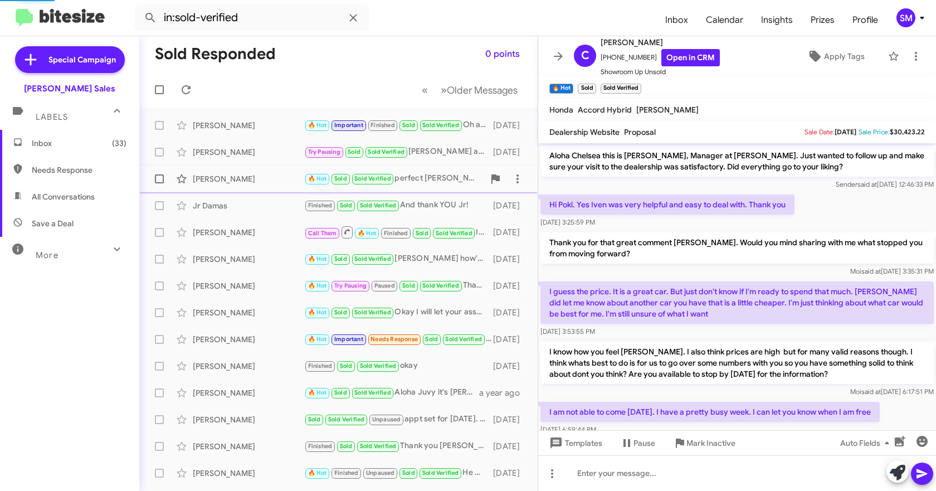
scroll to position [111, 0]
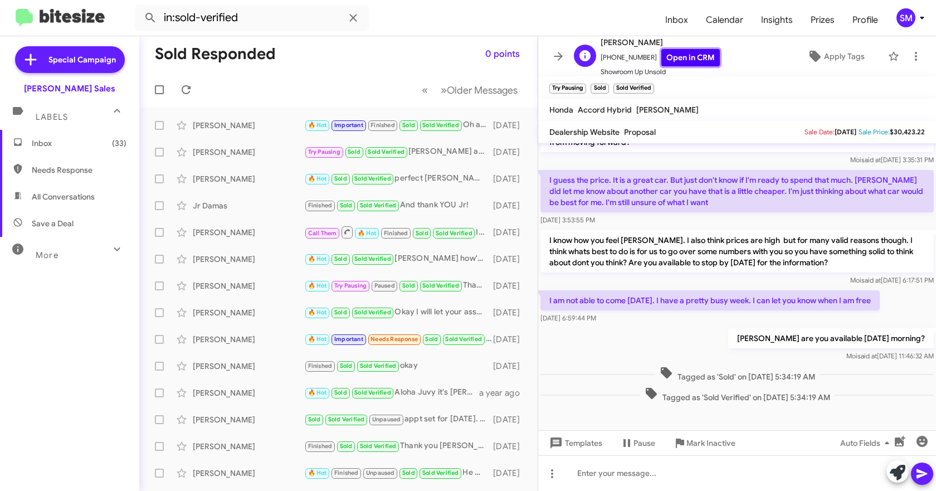
click at [674, 59] on link "Open in CRM" at bounding box center [690, 57] width 58 height 17
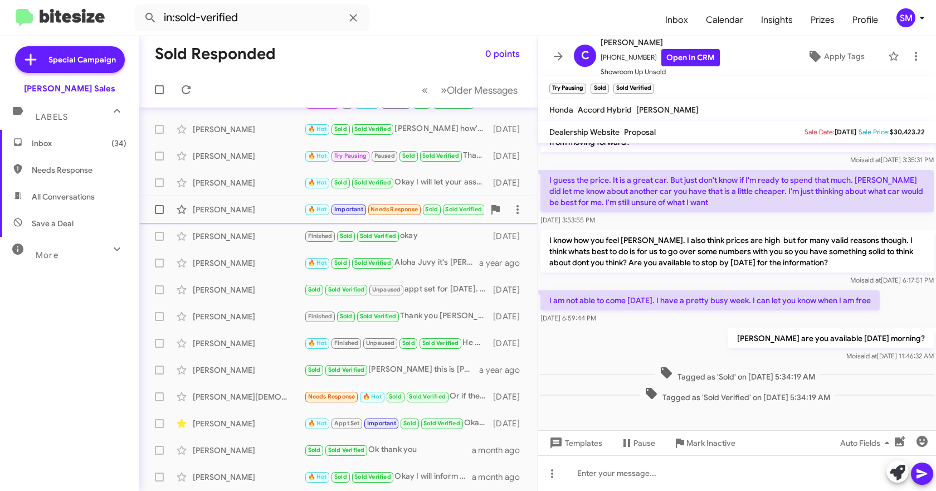
scroll to position [0, 0]
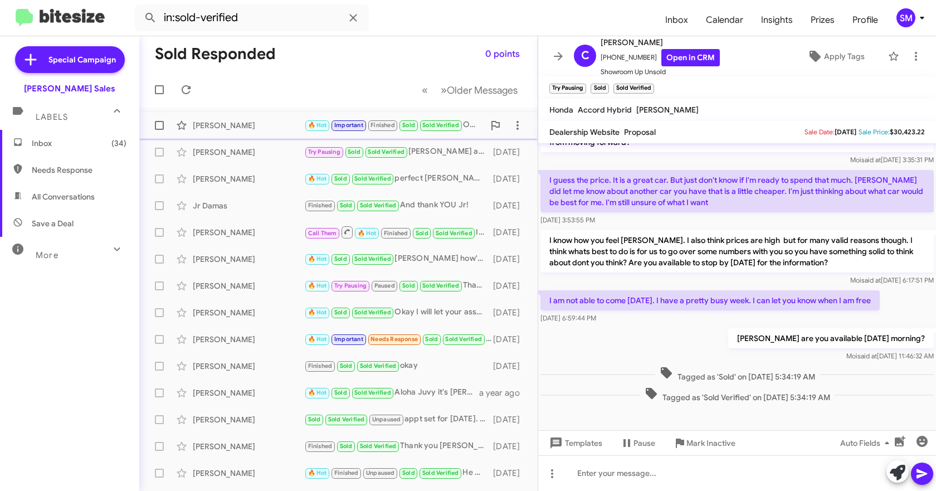
click at [237, 121] on div "[PERSON_NAME]" at bounding box center [248, 125] width 111 height 11
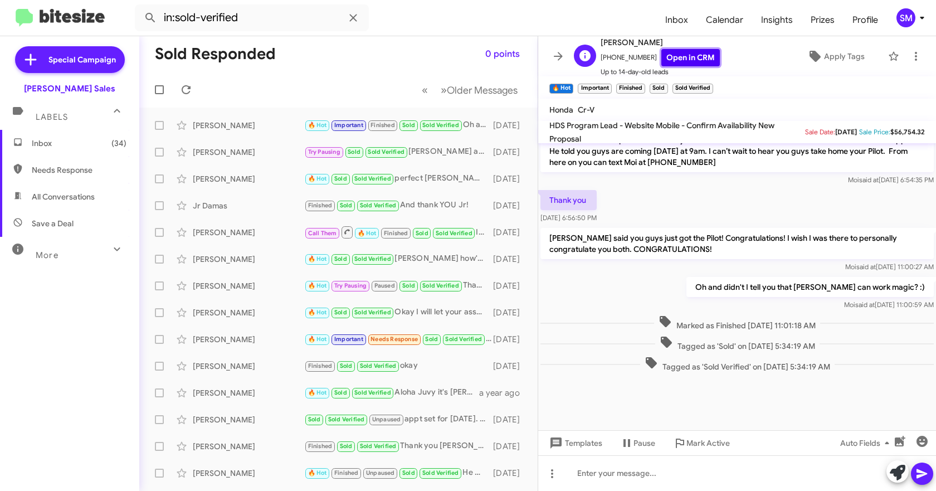
click at [689, 61] on link "Open in CRM" at bounding box center [690, 57] width 58 height 17
